Goal: Information Seeking & Learning: Learn about a topic

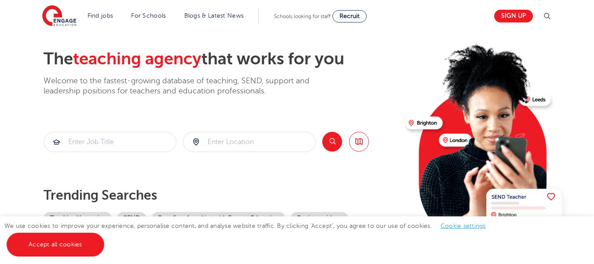
scroll to position [35, 0]
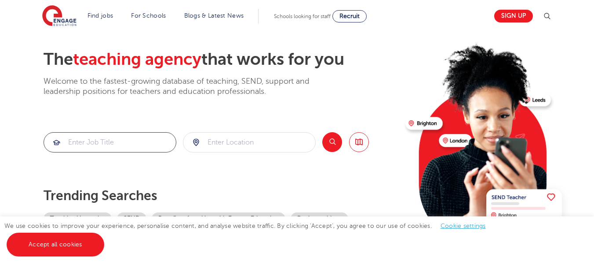
click at [124, 138] on input "search" at bounding box center [110, 141] width 132 height 19
type input "psychology teacher"
click at [214, 139] on input "search" at bounding box center [249, 141] width 132 height 19
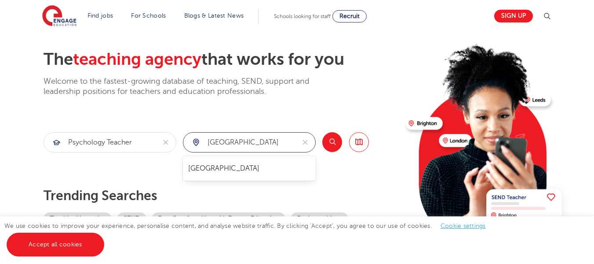
type input "[GEOGRAPHIC_DATA]"
click button "Submit" at bounding box center [0, 0] width 0 height 0
